Goal: Book appointment/travel/reservation

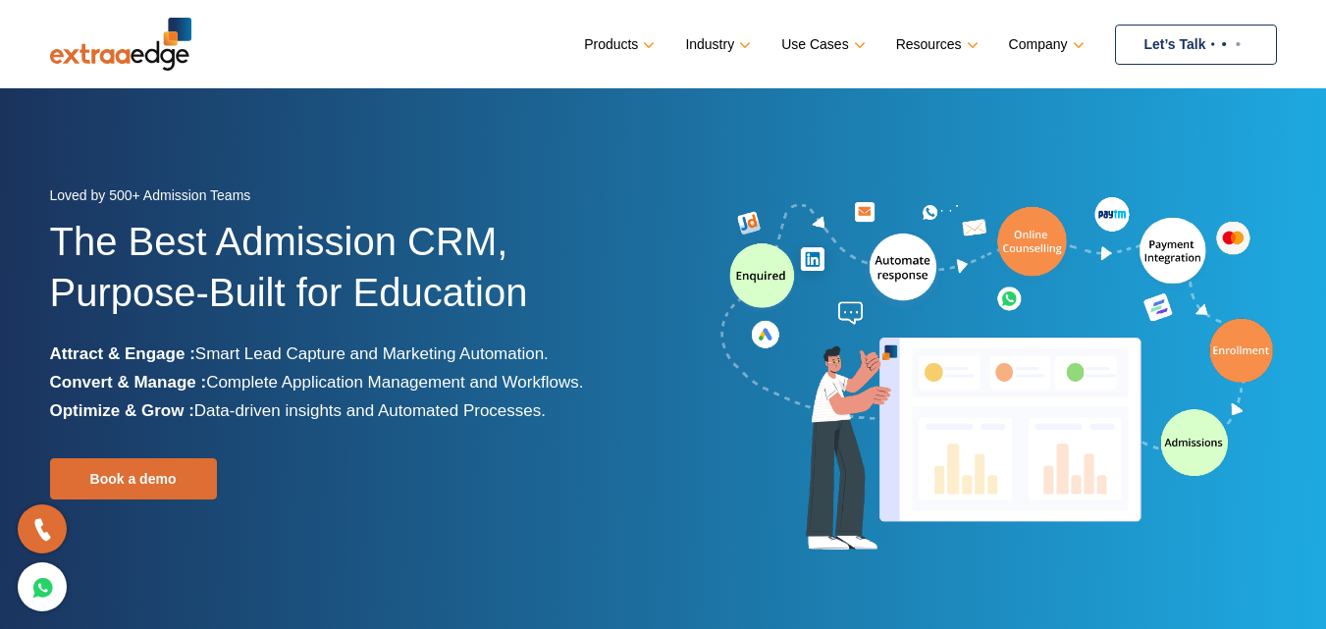
click at [1170, 46] on link "Let’s Talk" at bounding box center [1196, 45] width 162 height 40
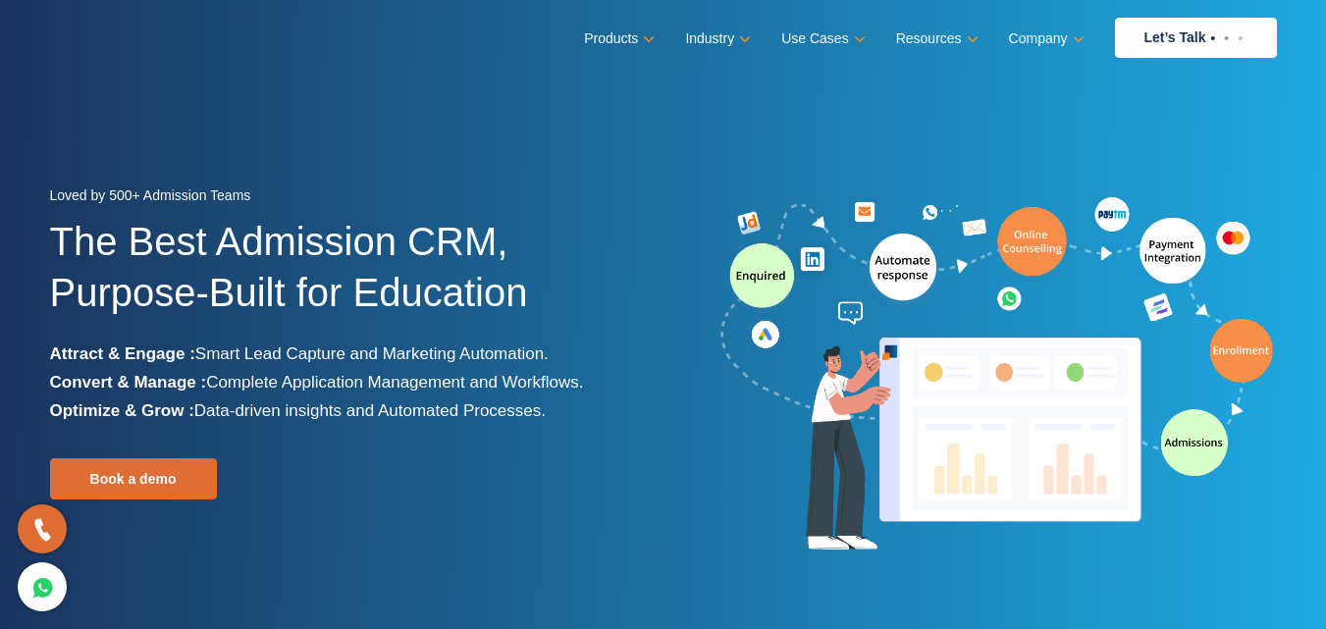
drag, startPoint x: 1295, startPoint y: 199, endPoint x: 1317, endPoint y: 35, distance: 165.4
click at [1294, 193] on section "Loved by 500+ Admission Teams The Best Admission CRM, Purpose-Built for Educati…" at bounding box center [663, 368] width 1326 height 736
